Goal: Find specific page/section: Find specific page/section

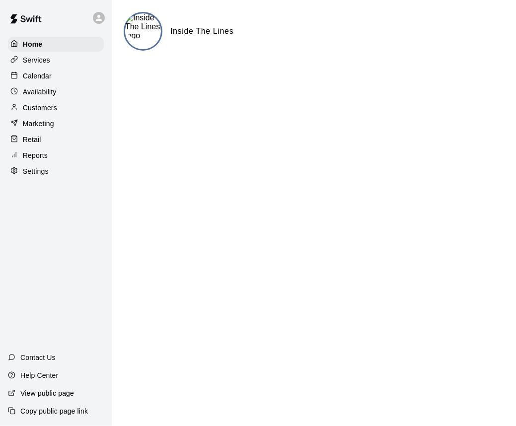
click at [506, 0] on main "Inside The Lines" at bounding box center [314, 39] width 404 height 79
click at [31, 108] on p "Customers" at bounding box center [40, 108] width 34 height 10
